Goal: Understand process/instructions: Learn how to perform a task or action

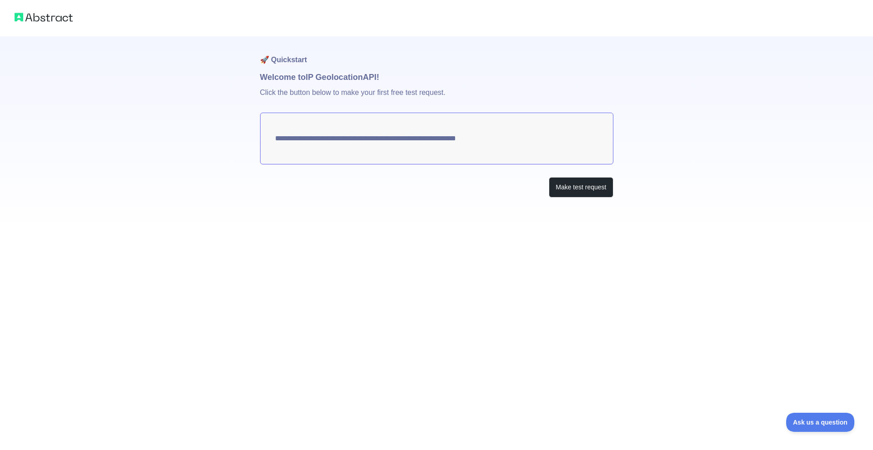
click at [402, 145] on textarea "**********" at bounding box center [436, 139] width 353 height 52
click at [573, 188] on button "Make test request" at bounding box center [581, 187] width 64 height 20
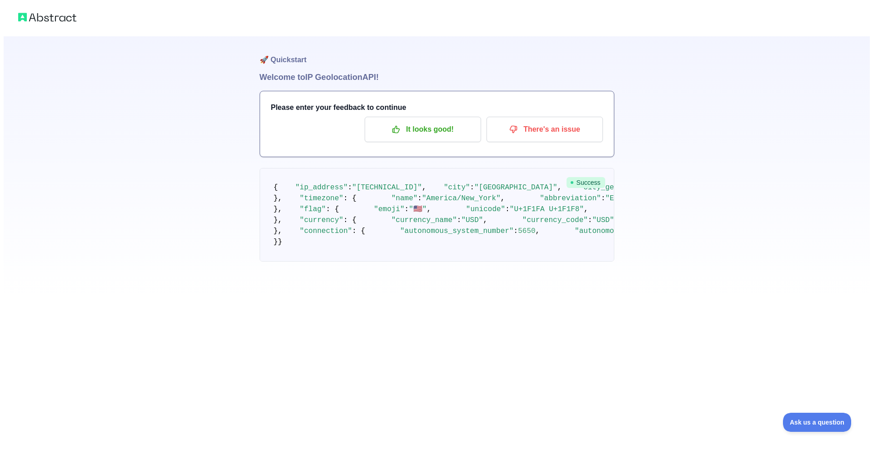
scroll to position [0, 0]
click at [532, 138] on button "There's an issue" at bounding box center [541, 129] width 116 height 25
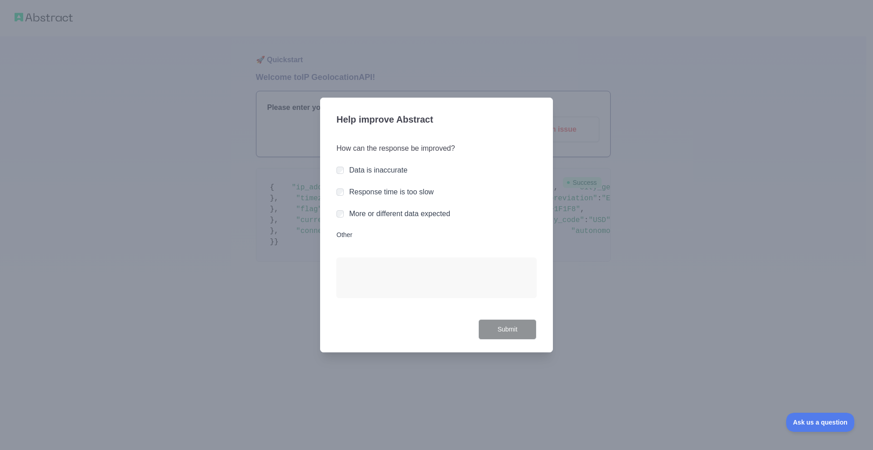
click at [625, 188] on div at bounding box center [436, 225] width 873 height 450
drag, startPoint x: 258, startPoint y: 232, endPoint x: 252, endPoint y: 240, distance: 9.1
click at [252, 240] on div at bounding box center [436, 225] width 873 height 450
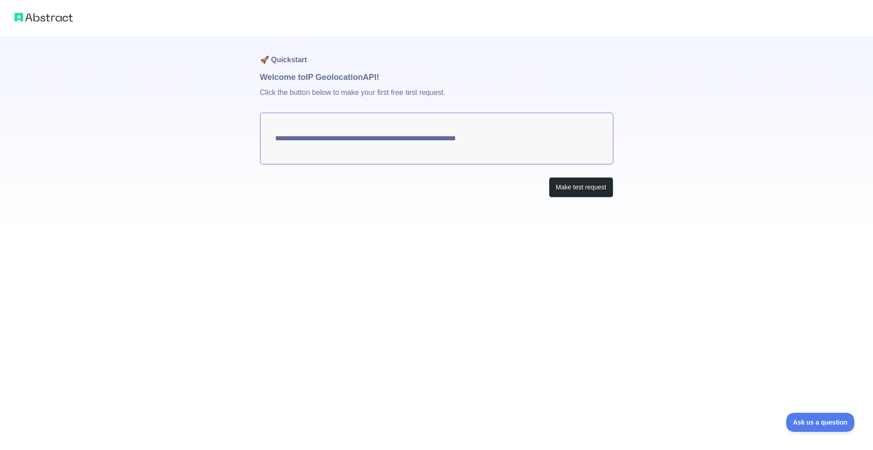
drag, startPoint x: 611, startPoint y: 200, endPoint x: 604, endPoint y: 203, distance: 7.8
click at [606, 205] on div "**********" at bounding box center [436, 135] width 353 height 198
click at [595, 195] on button "Make test request" at bounding box center [581, 187] width 64 height 20
click at [568, 185] on button "Make test request" at bounding box center [581, 187] width 64 height 20
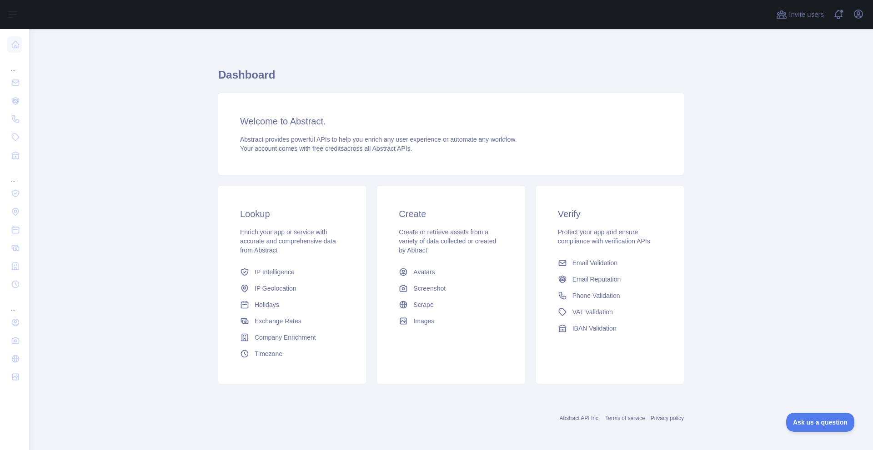
scroll to position [2, 0]
click at [429, 212] on h3 "Create" at bounding box center [451, 213] width 104 height 13
click at [408, 211] on h3 "Create" at bounding box center [451, 213] width 104 height 13
